Goal: Task Accomplishment & Management: Manage account settings

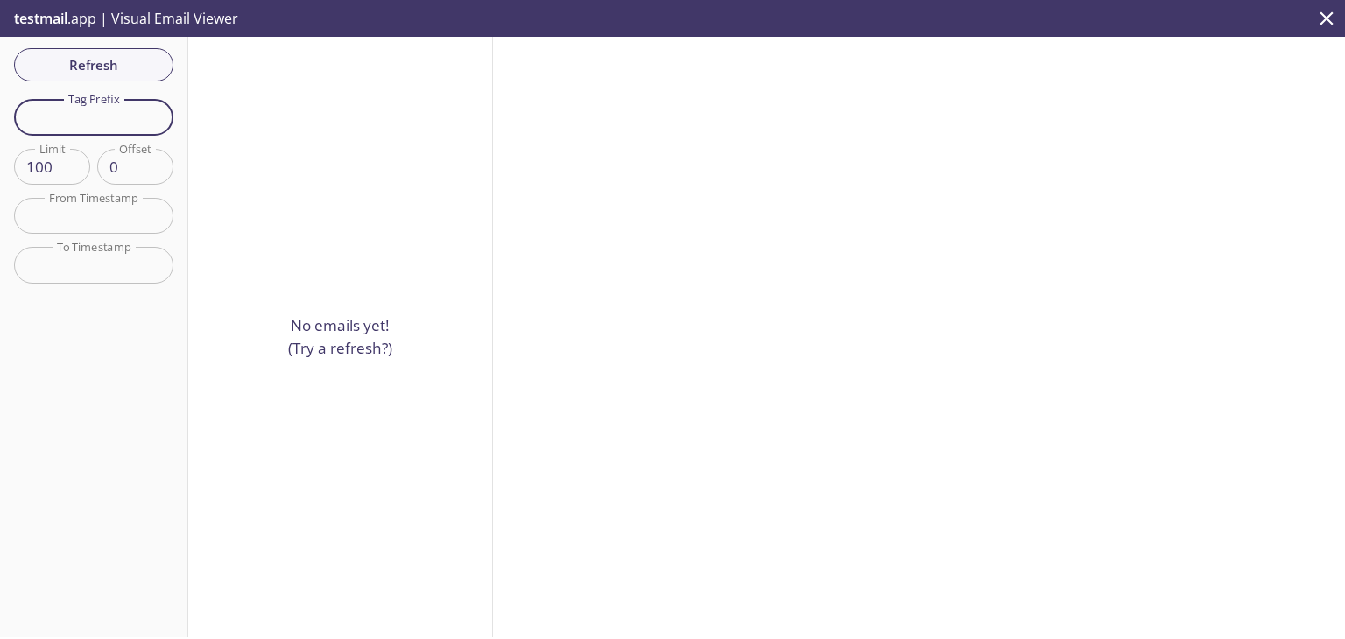
click at [98, 113] on input "text" at bounding box center [93, 117] width 159 height 36
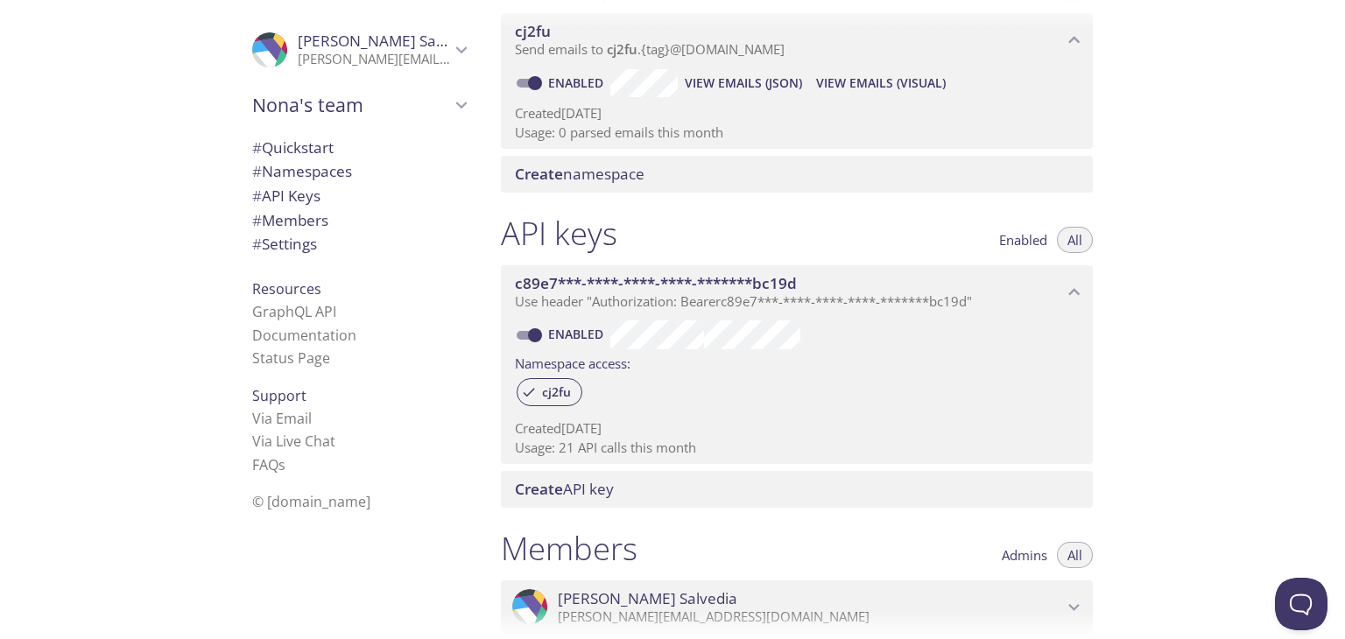
scroll to position [256, 0]
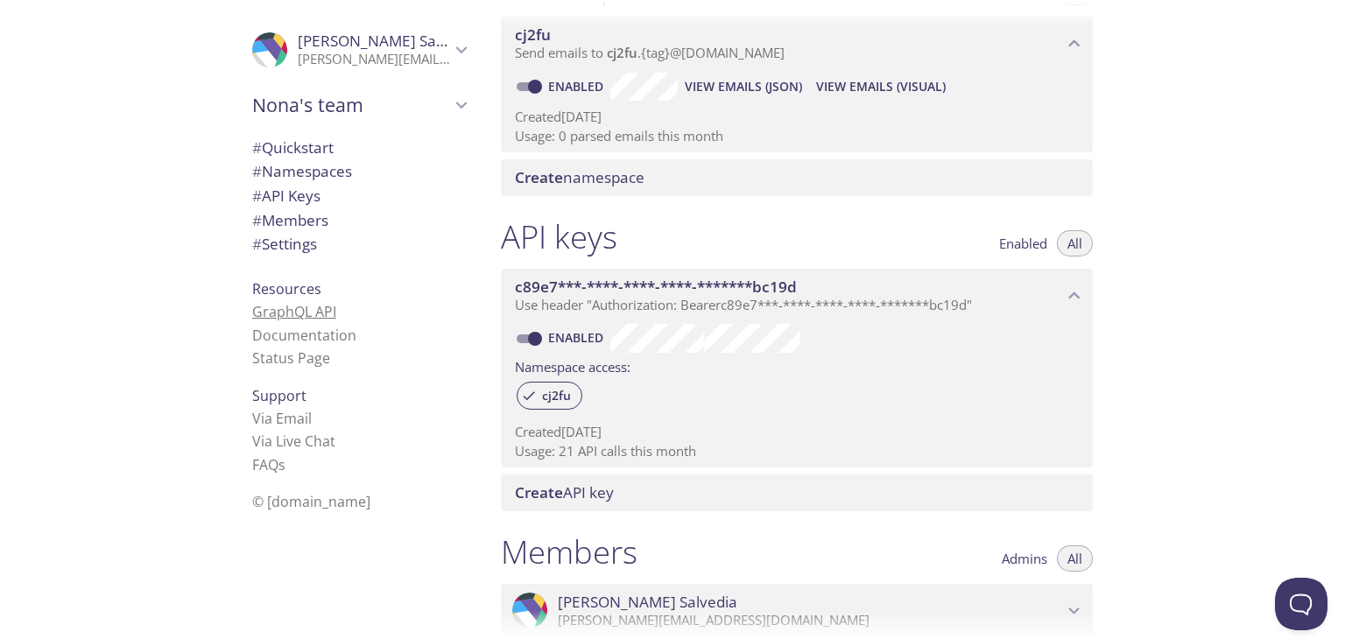
click at [308, 314] on link "GraphQL API" at bounding box center [294, 311] width 84 height 19
click at [333, 146] on span "# Quickstart" at bounding box center [359, 148] width 214 height 23
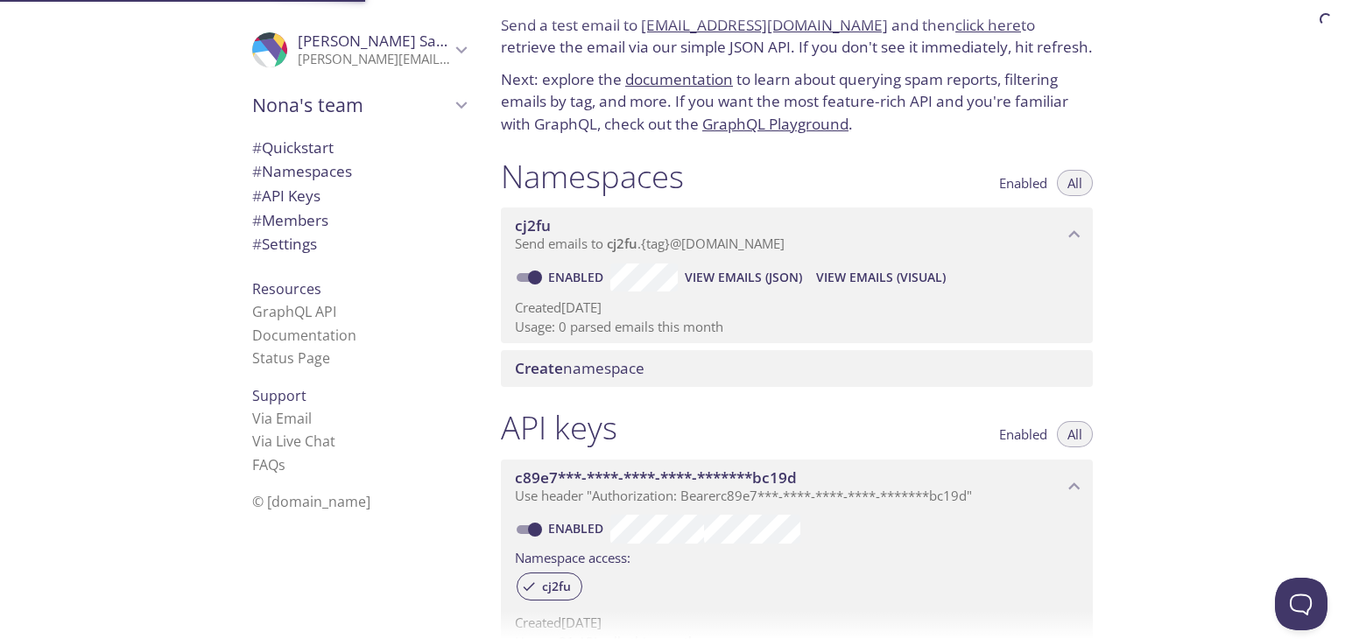
scroll to position [28, 0]
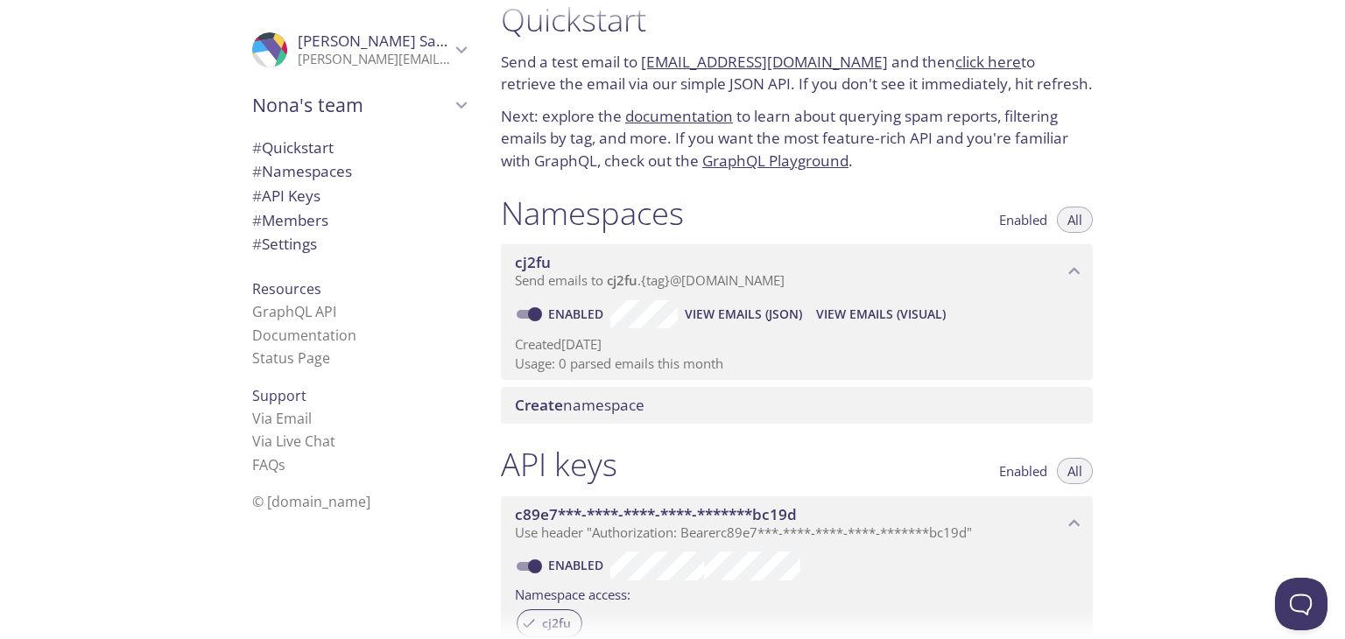
click at [962, 68] on link "click here" at bounding box center [988, 62] width 66 height 20
click at [742, 58] on link "[EMAIL_ADDRESS][DOMAIN_NAME]" at bounding box center [764, 62] width 247 height 20
click at [740, 64] on link "[EMAIL_ADDRESS][DOMAIN_NAME]" at bounding box center [764, 62] width 247 height 20
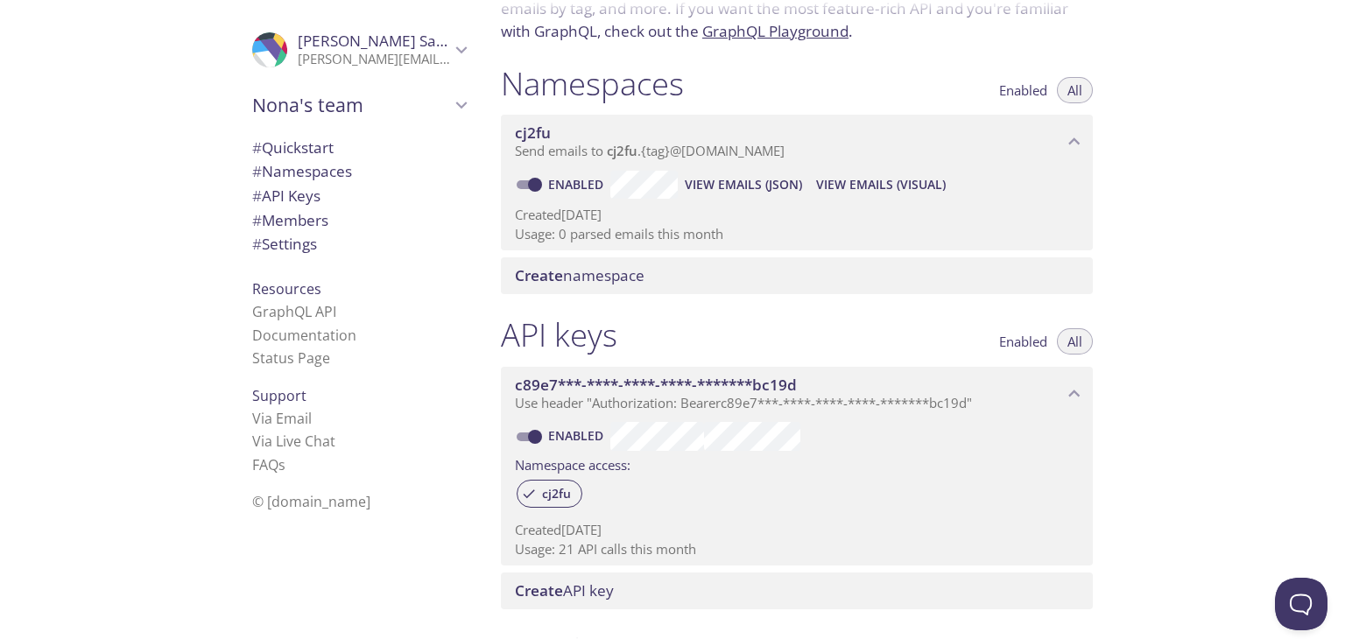
scroll to position [116, 0]
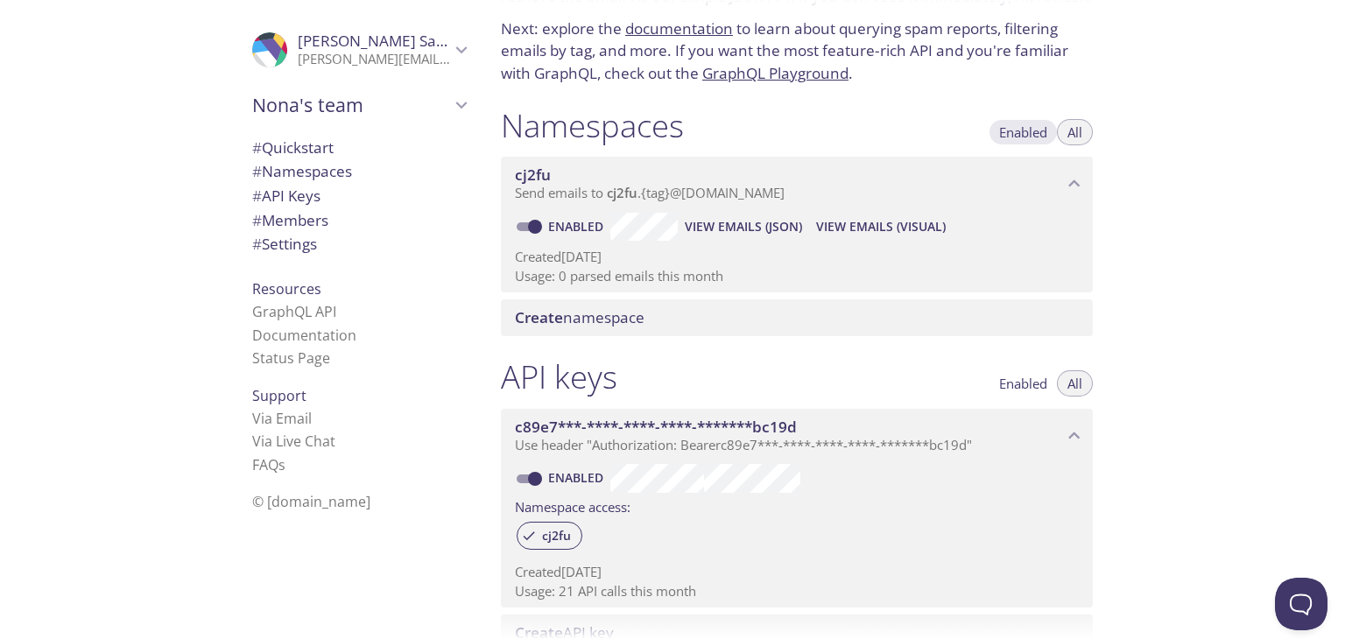
click at [1025, 132] on span "Enabled" at bounding box center [1023, 132] width 48 height 0
click at [1022, 132] on span "Enabled" at bounding box center [1023, 132] width 48 height 0
click at [1083, 131] on button "All" at bounding box center [1075, 132] width 36 height 26
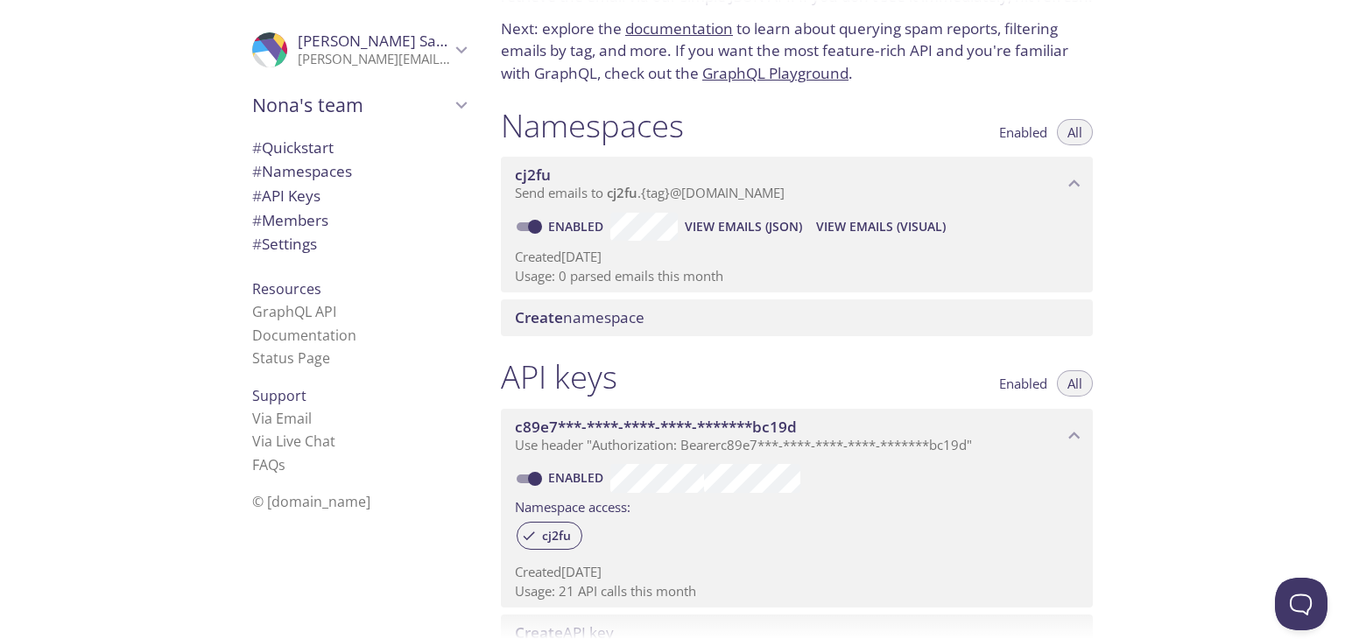
click at [1083, 131] on button "All" at bounding box center [1075, 132] width 36 height 26
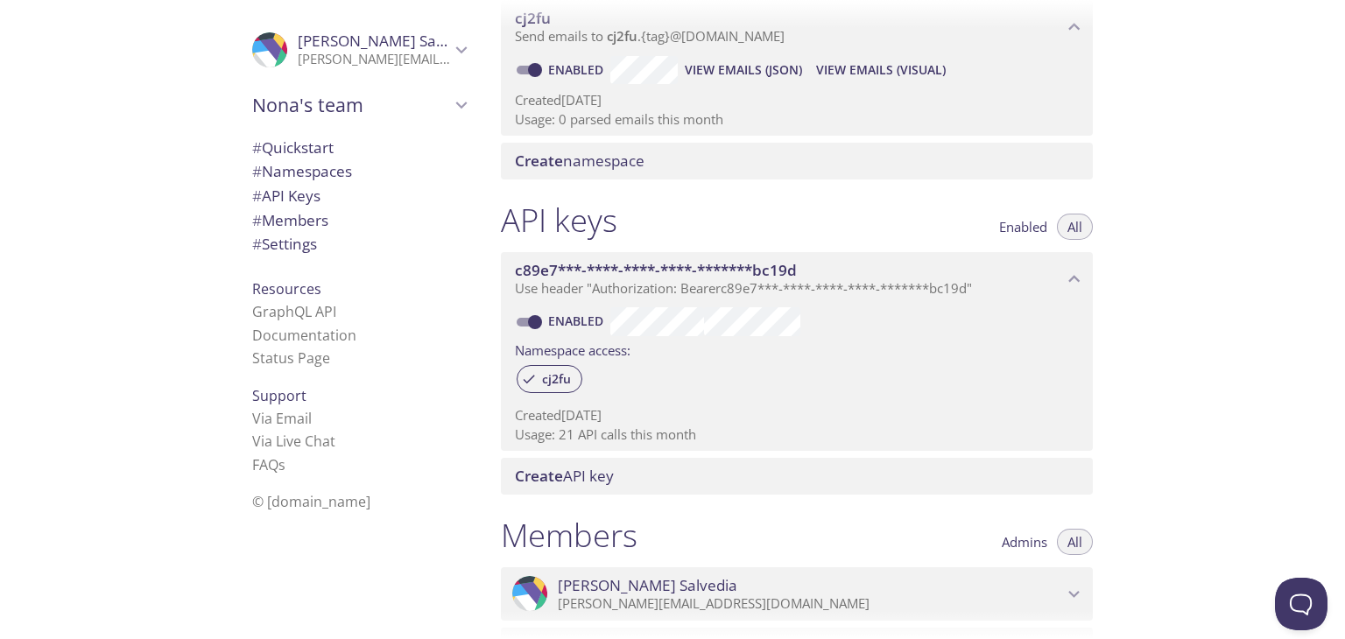
scroll to position [168, 0]
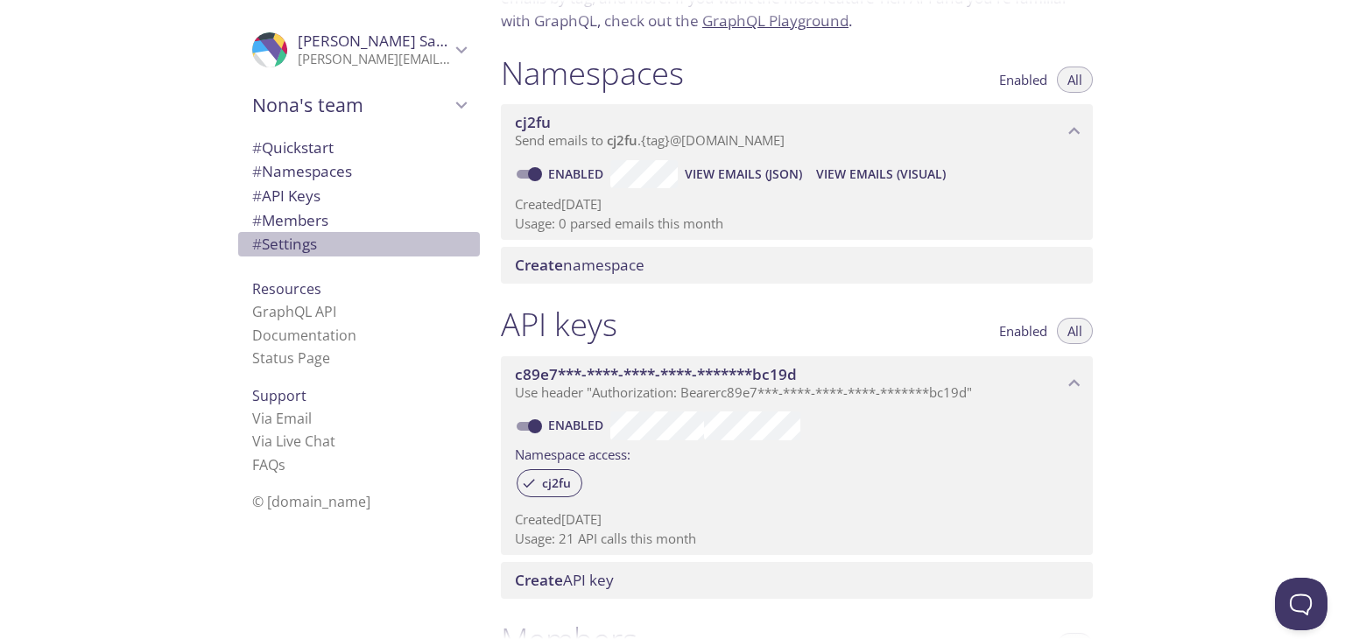
click at [292, 236] on span "# Settings" at bounding box center [284, 244] width 65 height 20
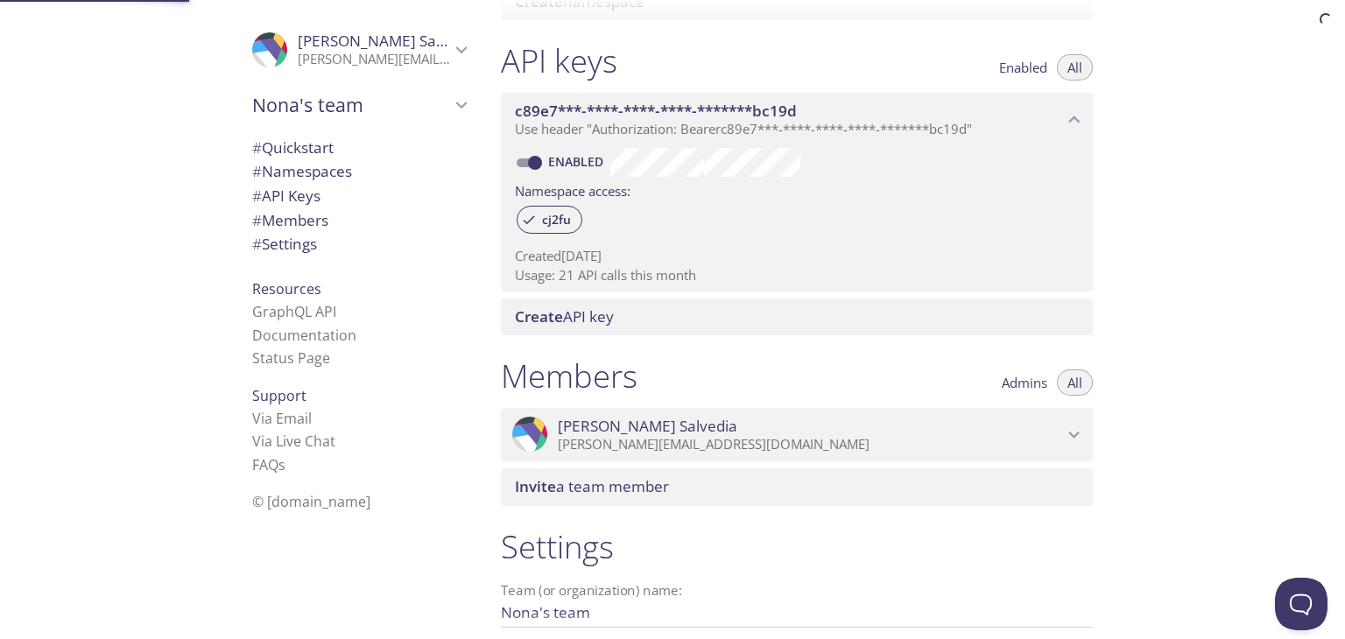
scroll to position [606, 0]
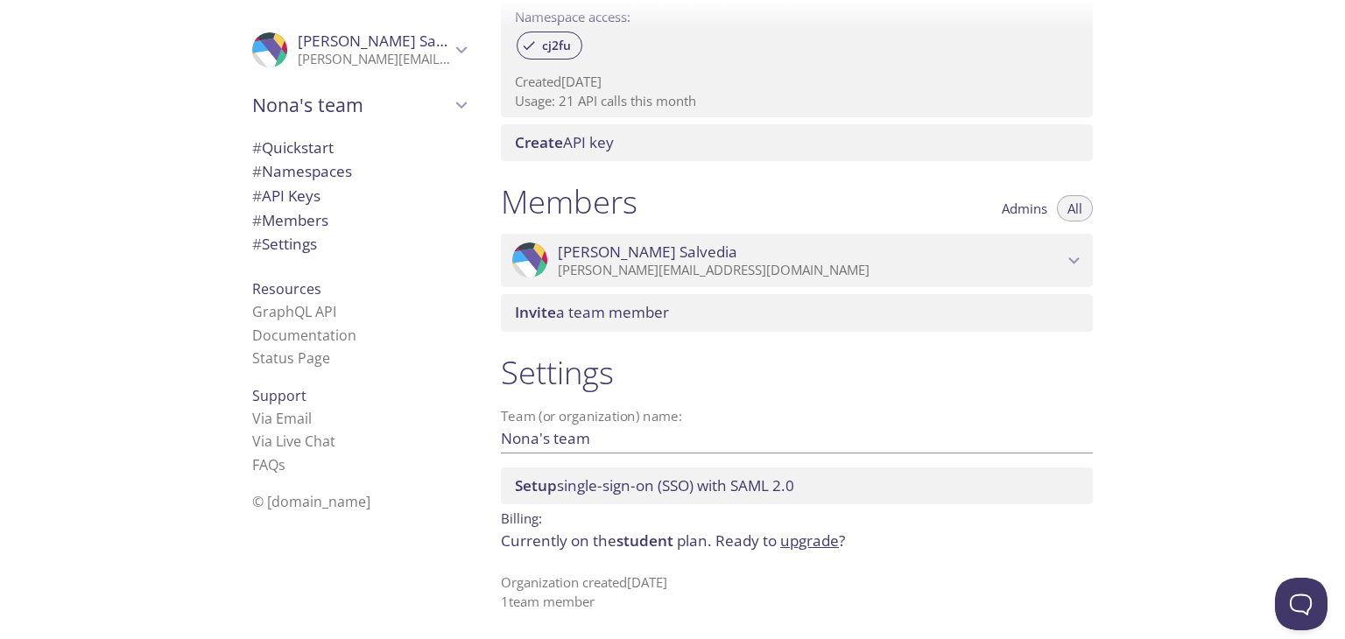
click at [623, 503] on div "Setup single-sign-on (SSO) with SAML 2.0" at bounding box center [797, 486] width 592 height 37
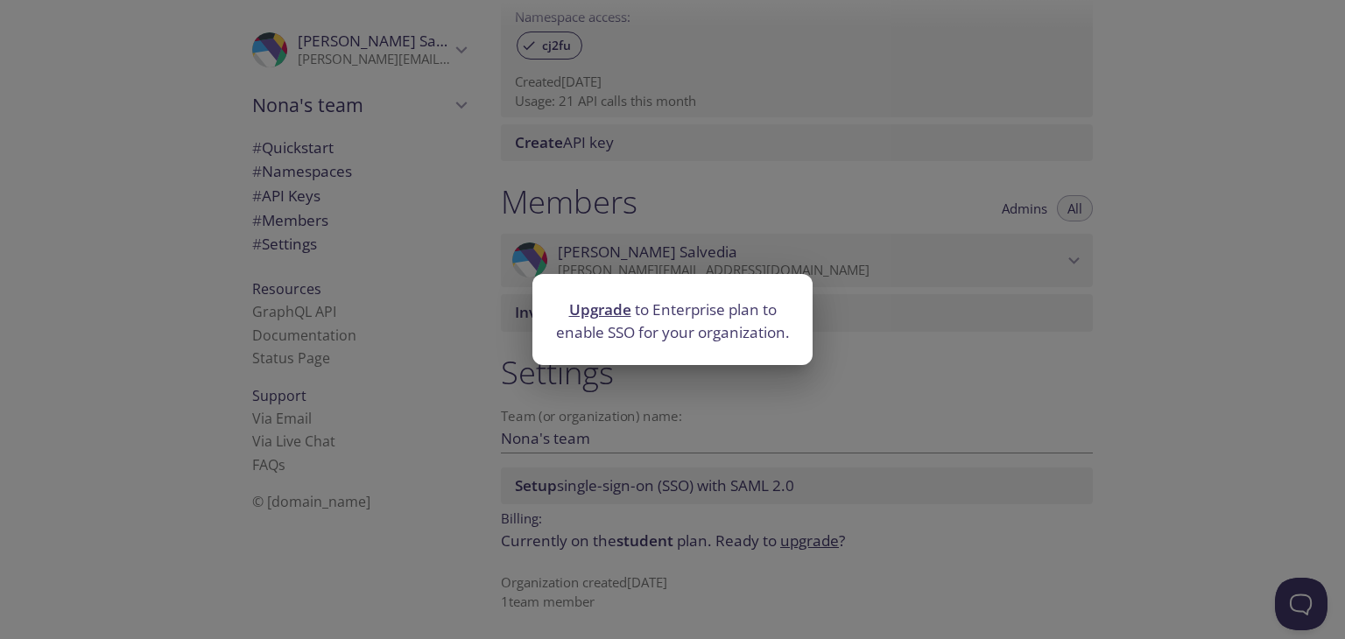
click at [967, 366] on div "Upgrade to Enterprise plan to enable SSO for your organization." at bounding box center [672, 319] width 1345 height 639
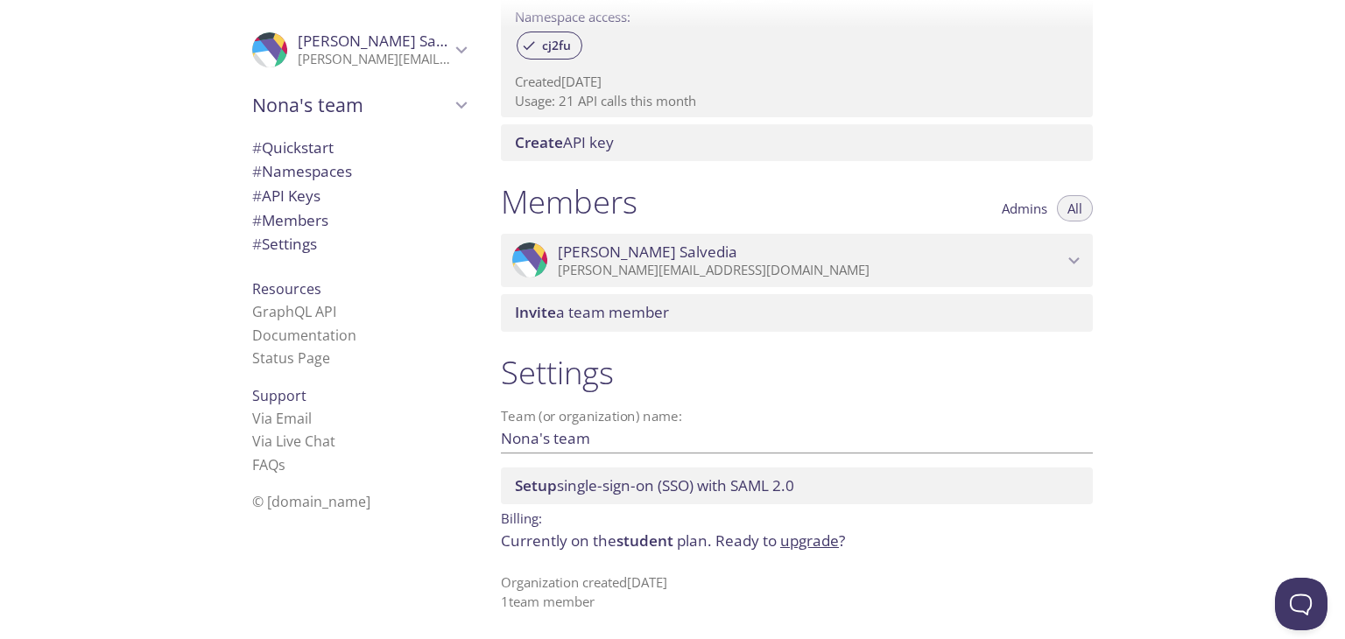
click at [581, 304] on span "Invite a team member" at bounding box center [592, 312] width 154 height 20
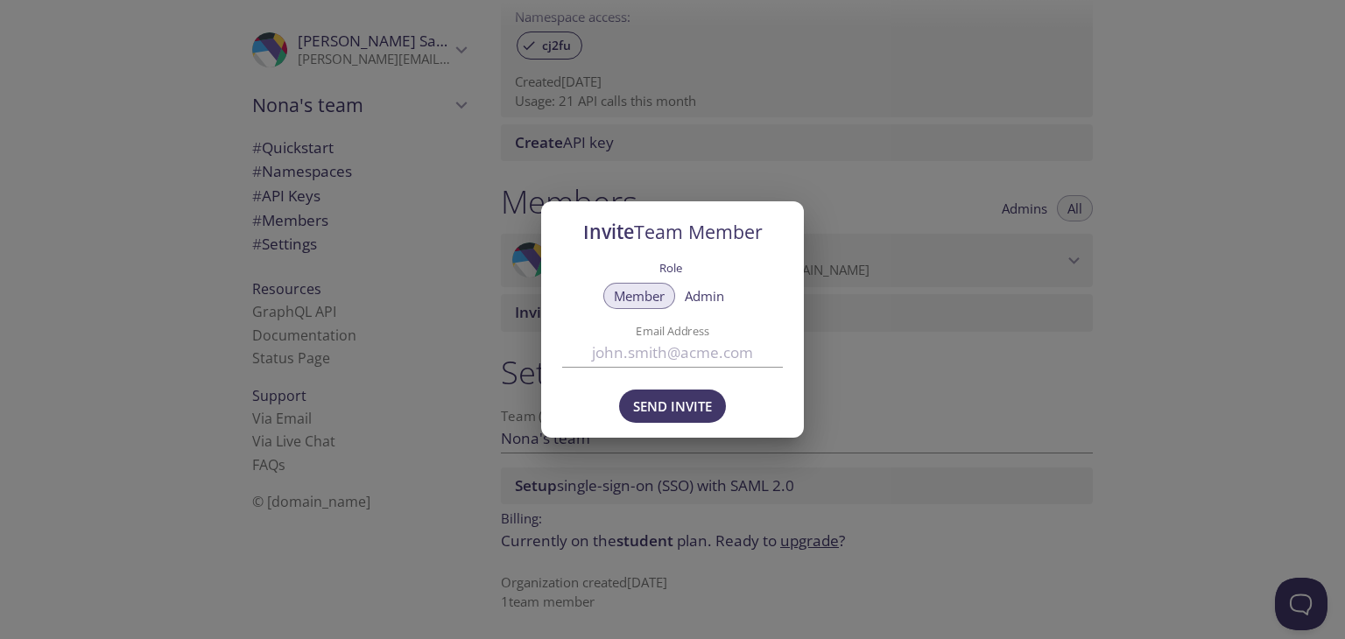
click at [684, 272] on div "Role" at bounding box center [672, 268] width 221 height 25
click at [670, 267] on label "Role" at bounding box center [670, 267] width 23 height 23
click at [708, 296] on span "Admin" at bounding box center [704, 296] width 39 height 0
click at [648, 296] on span "Member" at bounding box center [639, 296] width 51 height 0
click at [670, 405] on span "Send Invite" at bounding box center [672, 406] width 79 height 23
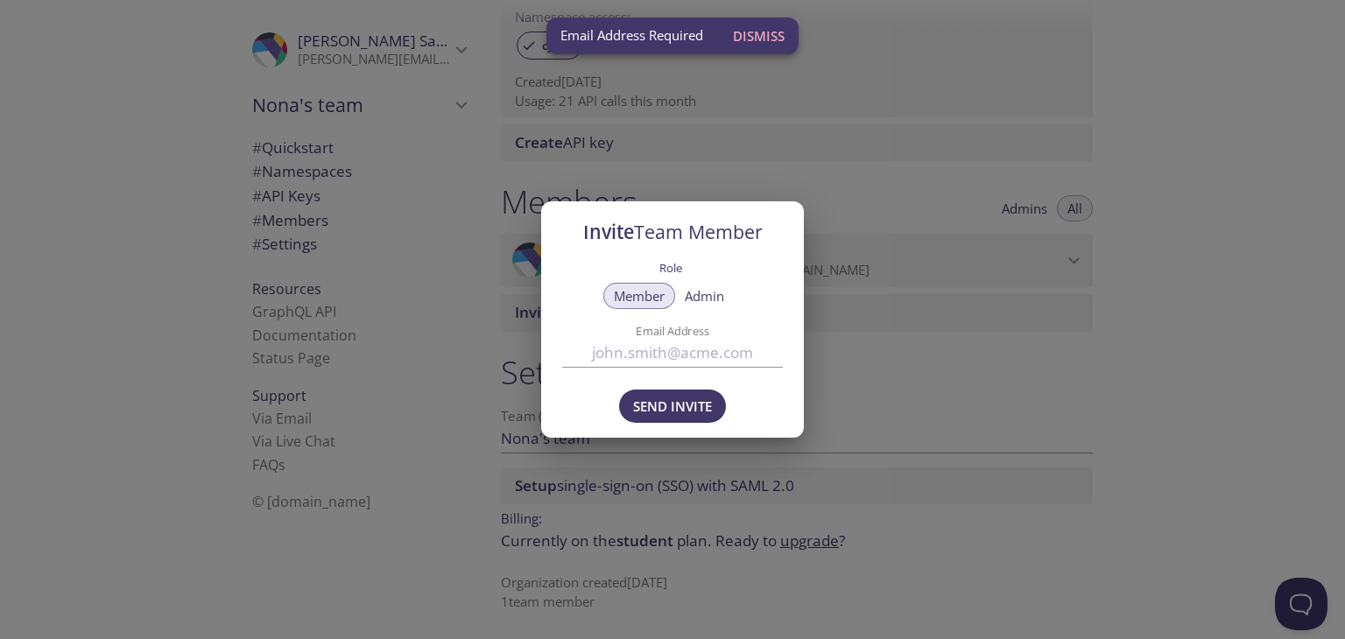
click at [904, 337] on div "Invite Team Member Role Member Admin Email Address Send Invite" at bounding box center [672, 319] width 1345 height 639
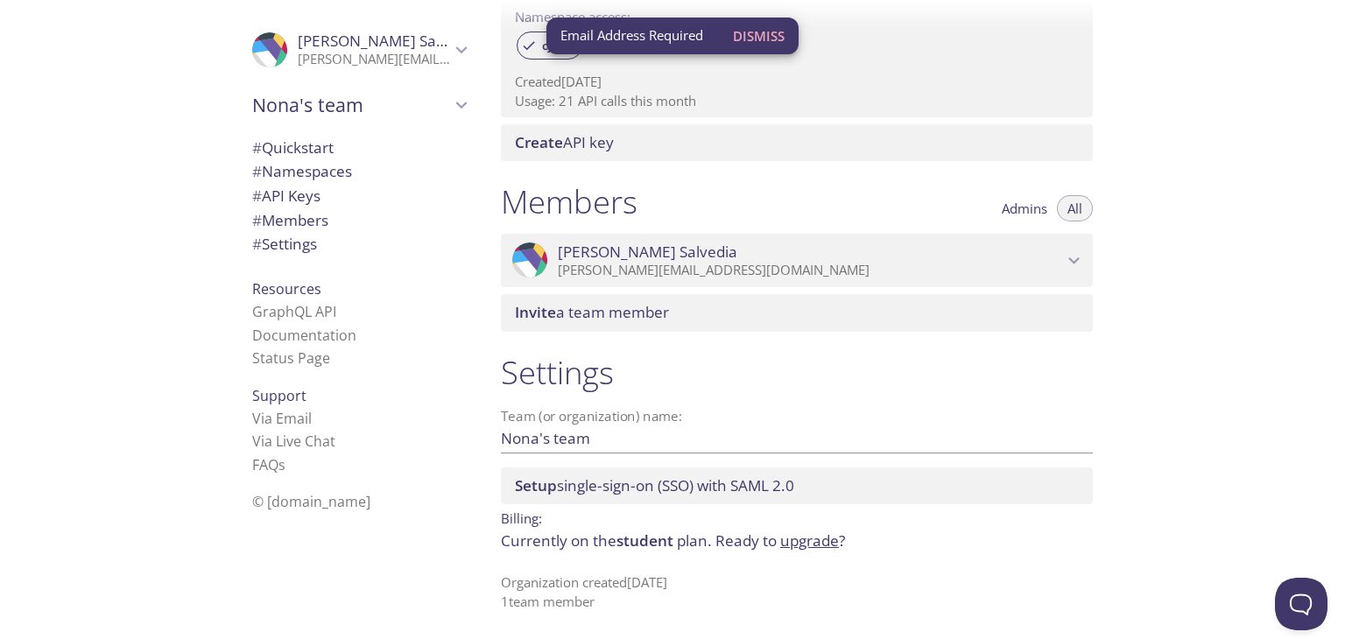
click at [1063, 257] on icon "Nona Salvedia" at bounding box center [1074, 261] width 23 height 23
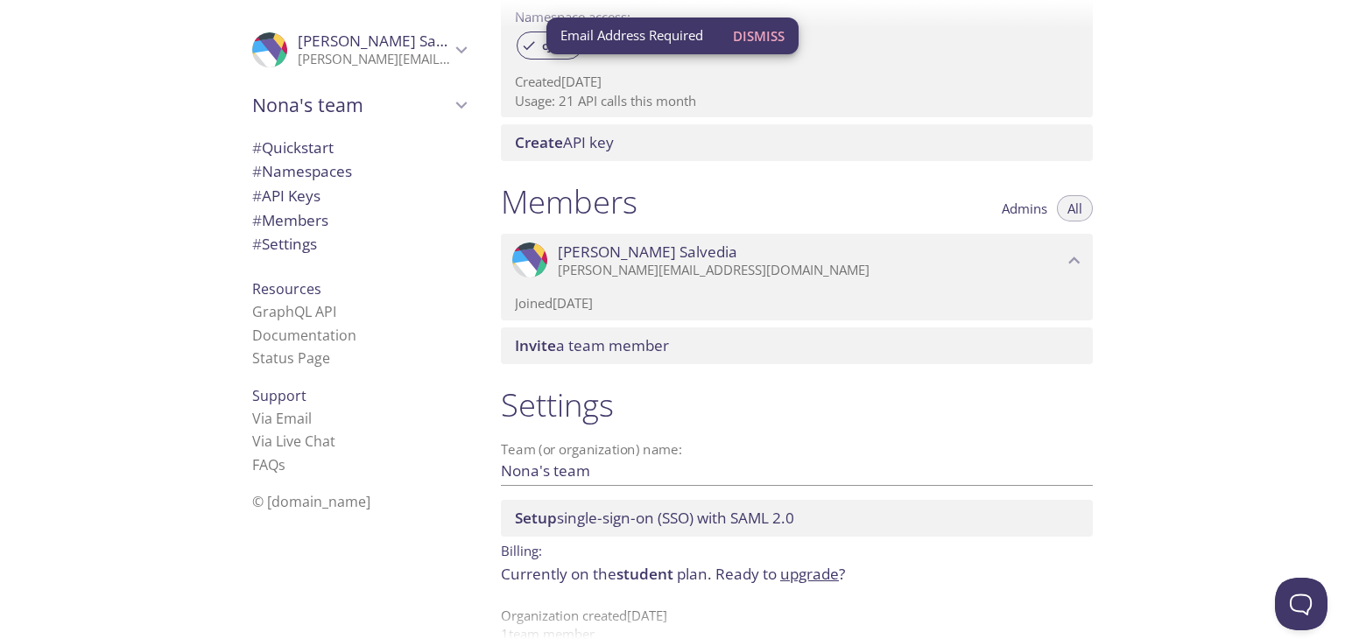
click at [1061, 259] on span "Nona Salvedia" at bounding box center [810, 252] width 505 height 19
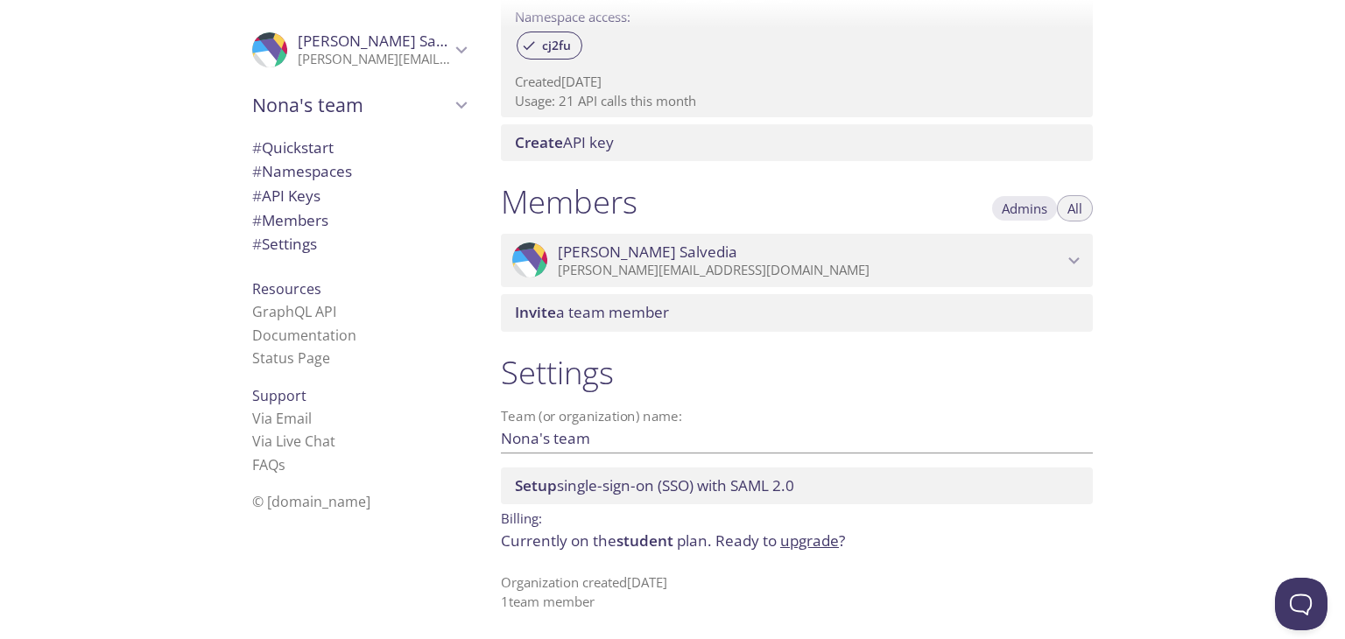
click at [1029, 208] on span "Admins" at bounding box center [1025, 208] width 46 height 0
click at [1072, 234] on div ".cls-1 { fill: #6d5ca8; } .cls-2 { fill: #3fc191; } .cls-3 { fill: #3b4752; } .…" at bounding box center [797, 261] width 592 height 54
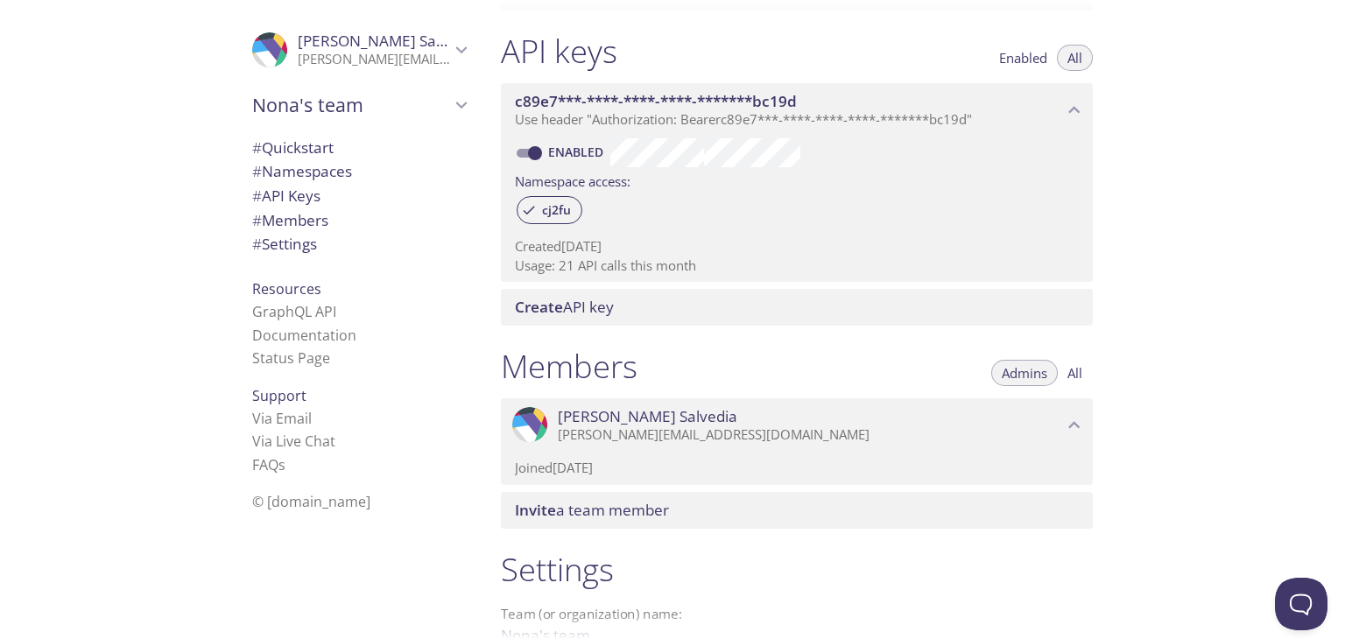
scroll to position [431, 0]
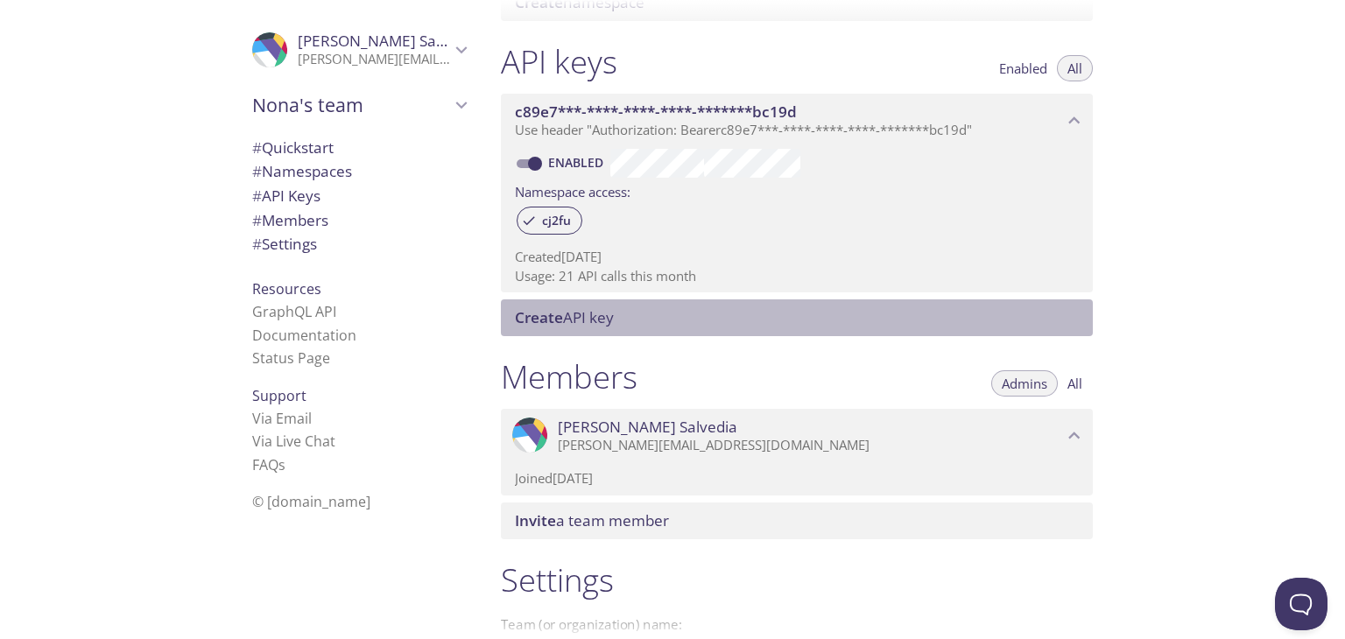
click at [567, 316] on span "Create API key" at bounding box center [564, 317] width 99 height 20
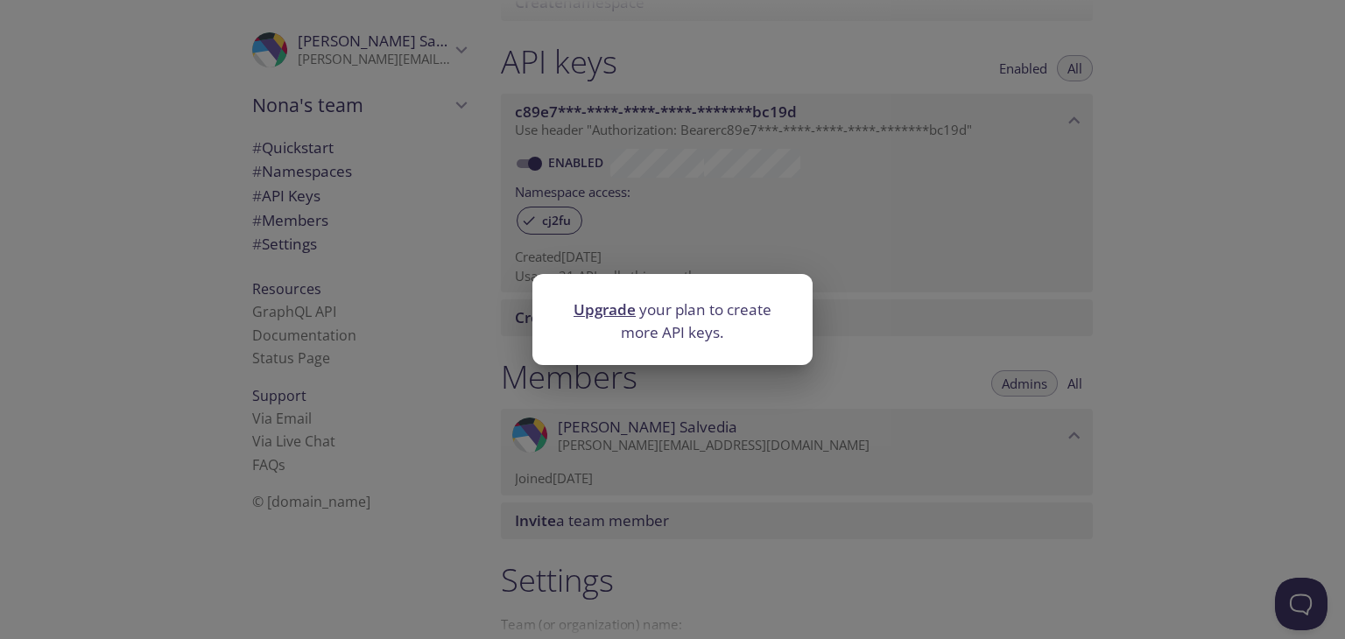
click at [911, 328] on div "Upgrade your plan to create more API keys." at bounding box center [672, 319] width 1345 height 639
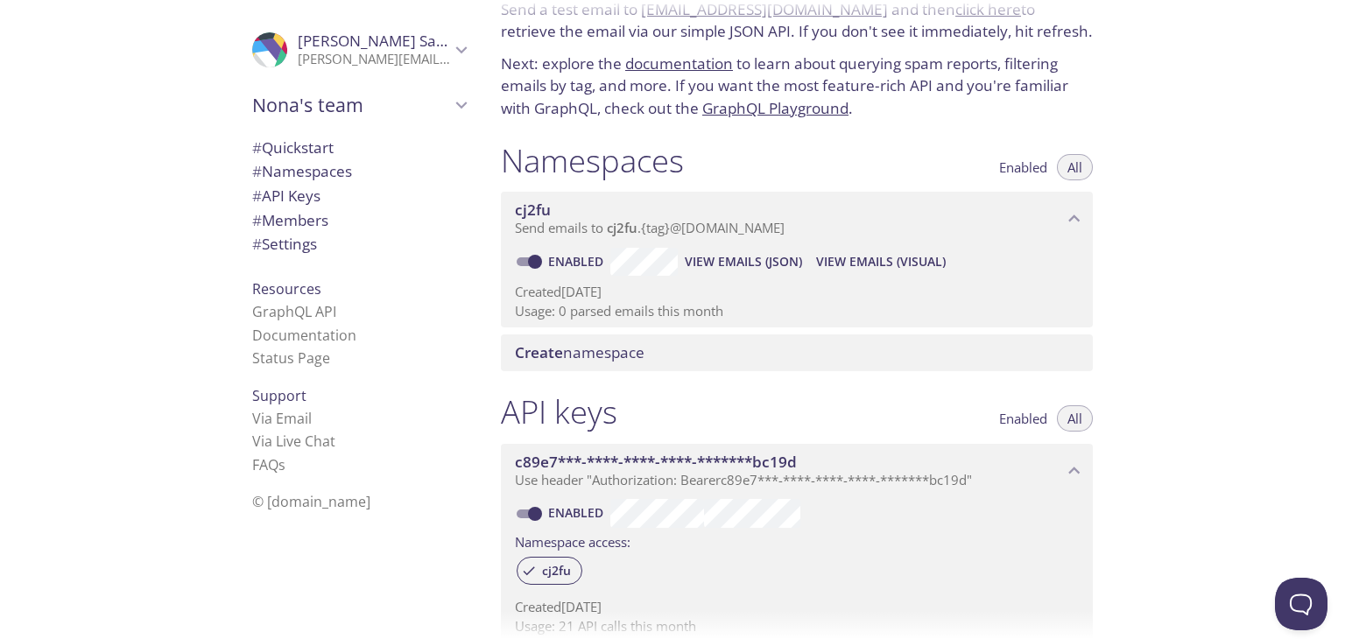
scroll to position [0, 0]
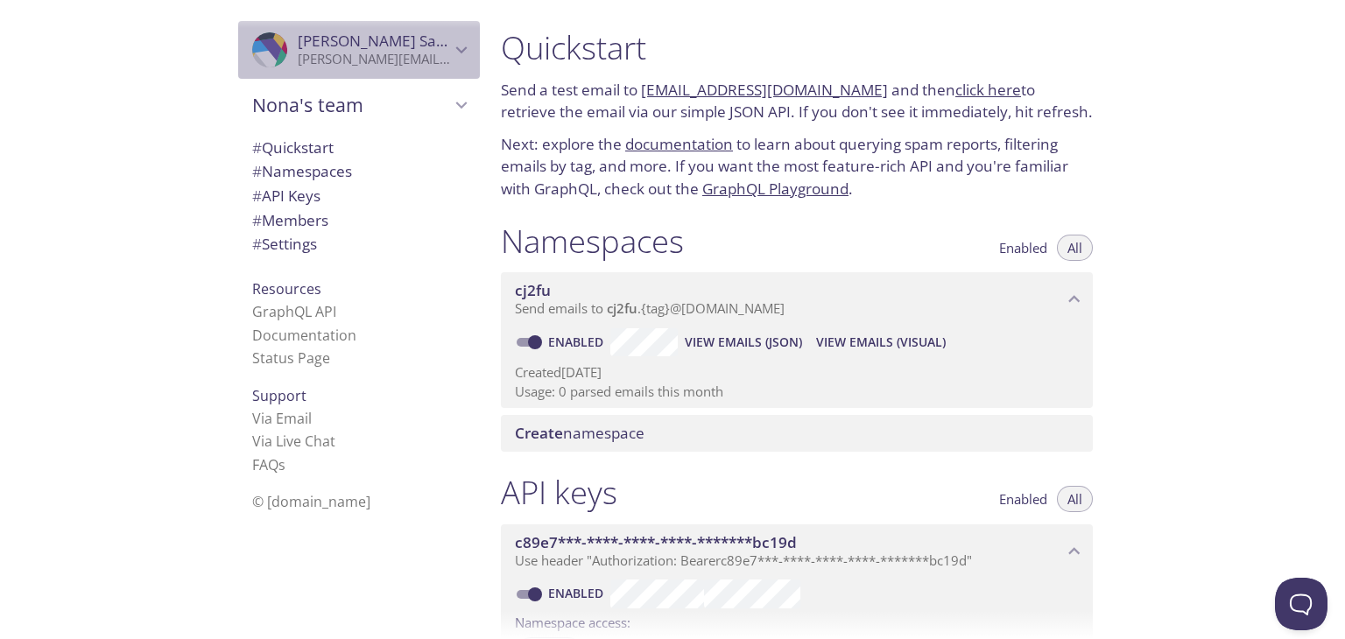
click at [450, 55] on icon "Nona Salvedia" at bounding box center [461, 50] width 23 height 23
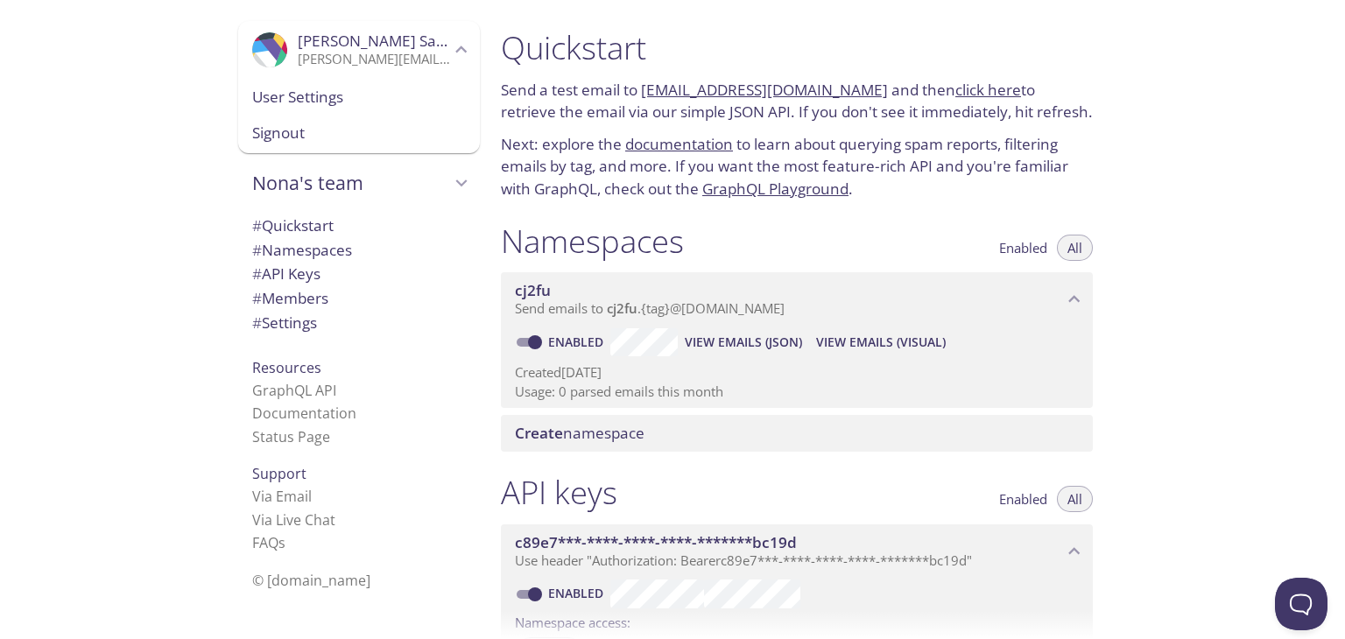
click at [354, 92] on span "User Settings" at bounding box center [359, 97] width 214 height 23
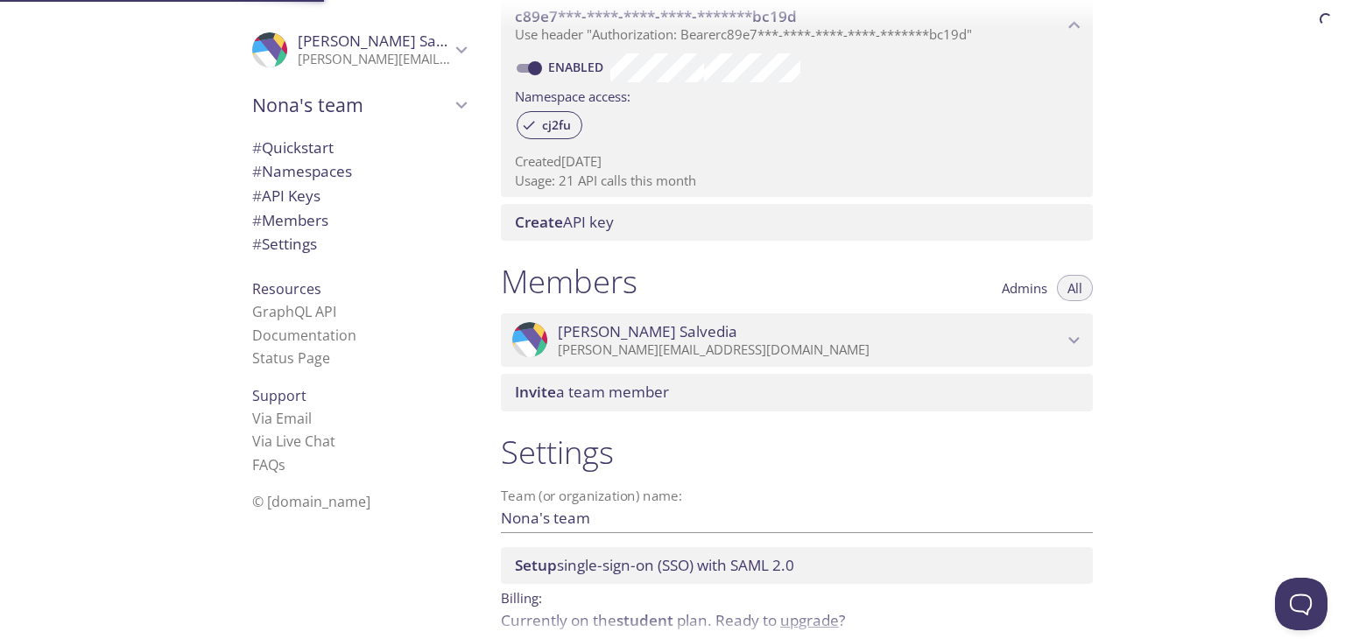
scroll to position [606, 0]
